Goal: Task Accomplishment & Management: Use online tool/utility

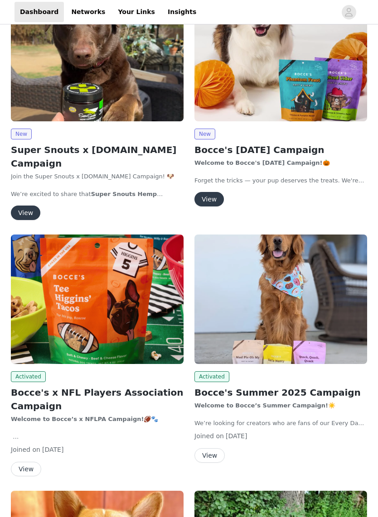
scroll to position [177, 0]
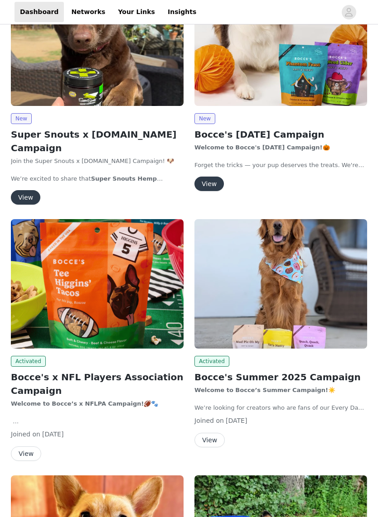
click at [135, 281] on img at bounding box center [97, 284] width 172 height 129
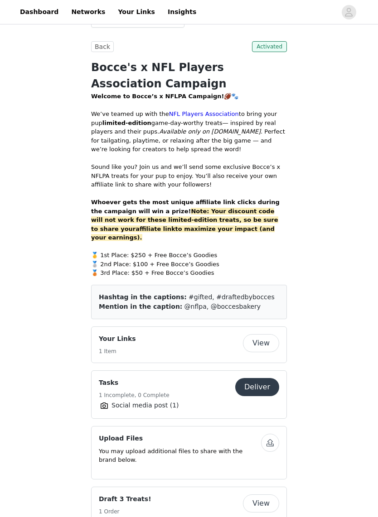
scroll to position [291, 0]
click at [258, 335] on button "View" at bounding box center [261, 343] width 36 height 18
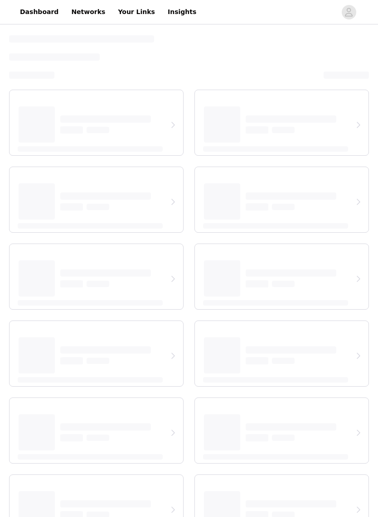
select select "12"
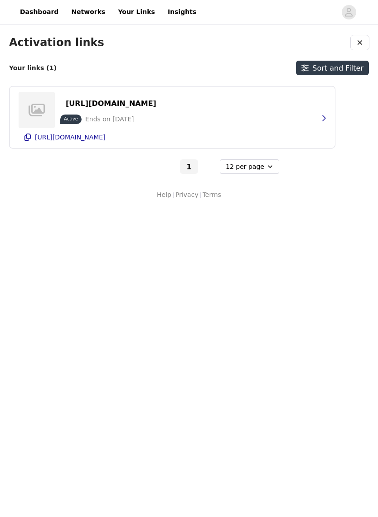
click at [100, 141] on p "[URL][DOMAIN_NAME]" at bounding box center [70, 137] width 71 height 7
click at [79, 141] on ul "[URL][DOMAIN_NAME]" at bounding box center [70, 137] width 74 height 11
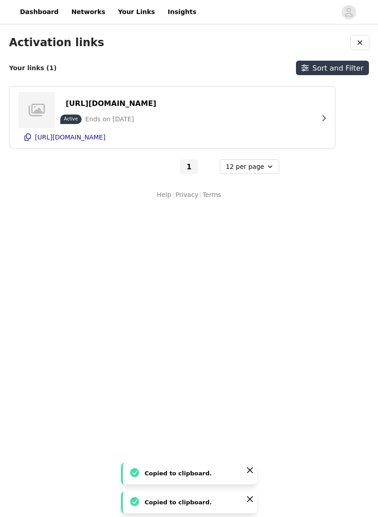
click at [34, 140] on button "[URL][DOMAIN_NAME]" at bounding box center [172, 137] width 307 height 14
click at [190, 446] on div "Copied to clipboard." at bounding box center [191, 444] width 94 height 11
